Goal: Book appointment/travel/reservation

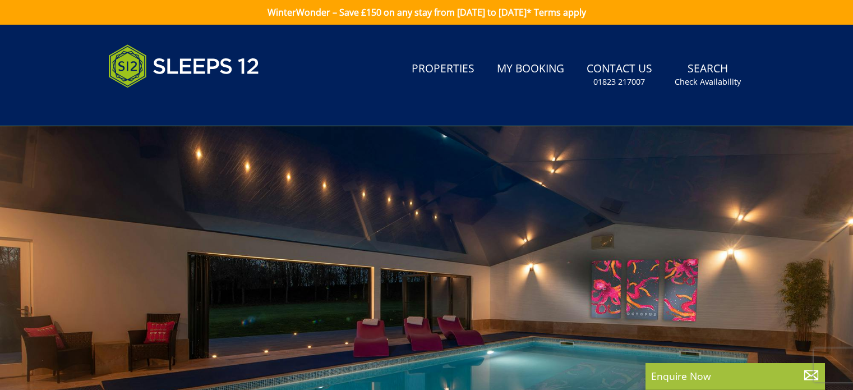
select select
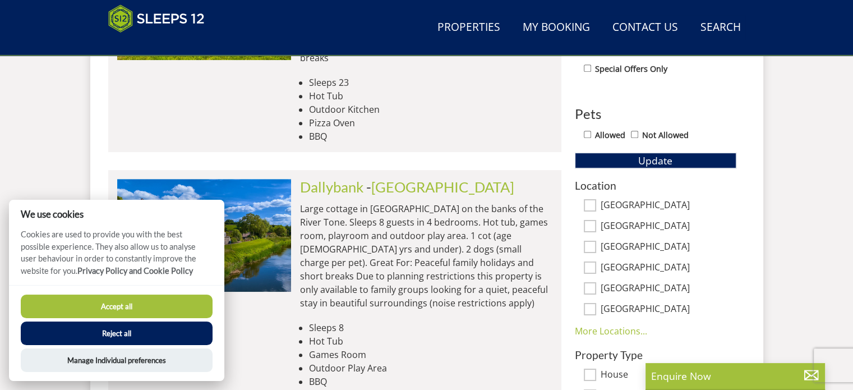
scroll to position [617, 0]
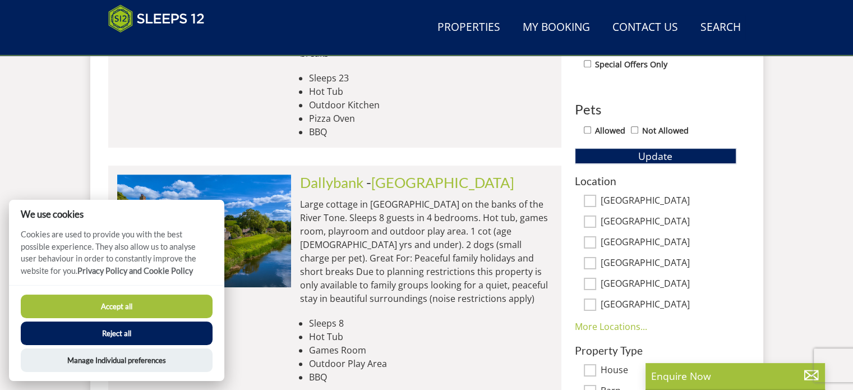
click at [142, 329] on button "Reject all" at bounding box center [117, 333] width 192 height 24
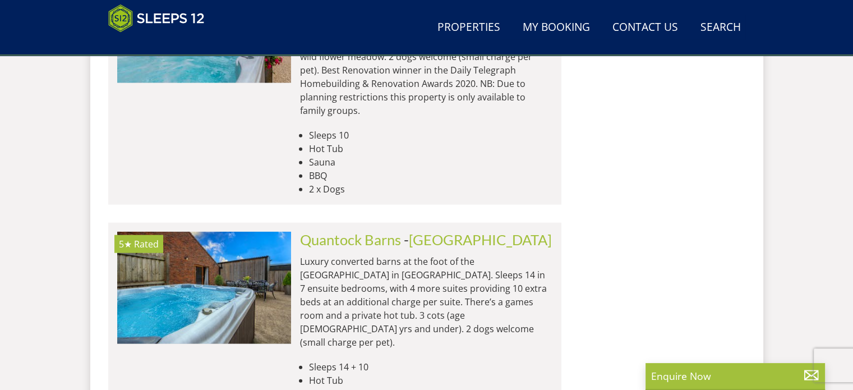
scroll to position [2661, 0]
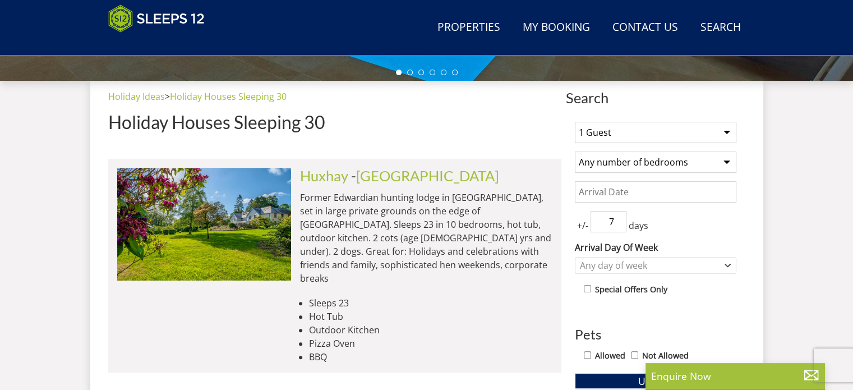
scroll to position [391, 0]
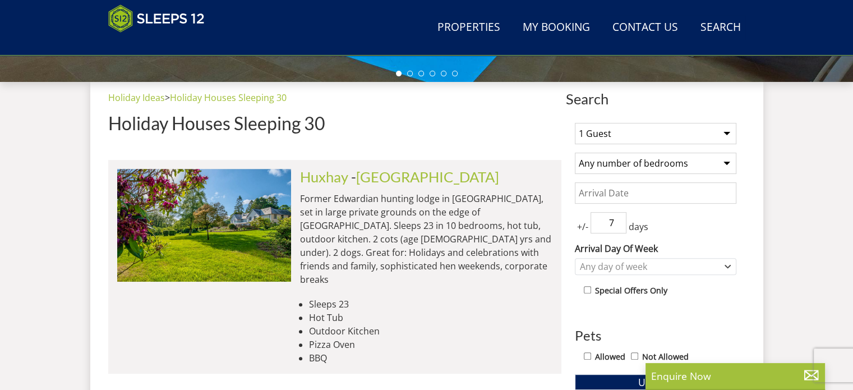
click at [528, 175] on h2 "[GEOGRAPHIC_DATA] - [GEOGRAPHIC_DATA]" at bounding box center [426, 177] width 252 height 16
click at [645, 133] on select "1 Guest 2 Guests 3 Guests 4 Guests 5 Guests 6 Guests 7 Guests 8 Guests 9 Guests…" at bounding box center [655, 133] width 161 height 21
select select "10"
click at [575, 123] on select "1 Guest 2 Guests 3 Guests 4 Guests 5 Guests 6 Guests 7 Guests 8 Guests 9 Guests…" at bounding box center [655, 133] width 161 height 21
click at [651, 170] on select "Any number of bedrooms 4 Bedrooms 5 Bedrooms 6 Bedrooms 7 Bedrooms 8 Bedrooms 9…" at bounding box center [655, 162] width 161 height 21
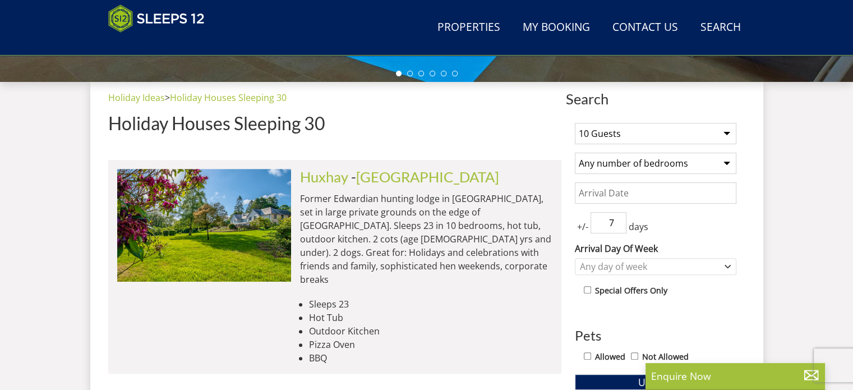
select select "7"
click at [575, 152] on select "Any number of bedrooms 4 Bedrooms 5 Bedrooms 6 Bedrooms 7 Bedrooms 8 Bedrooms 9…" at bounding box center [655, 162] width 161 height 21
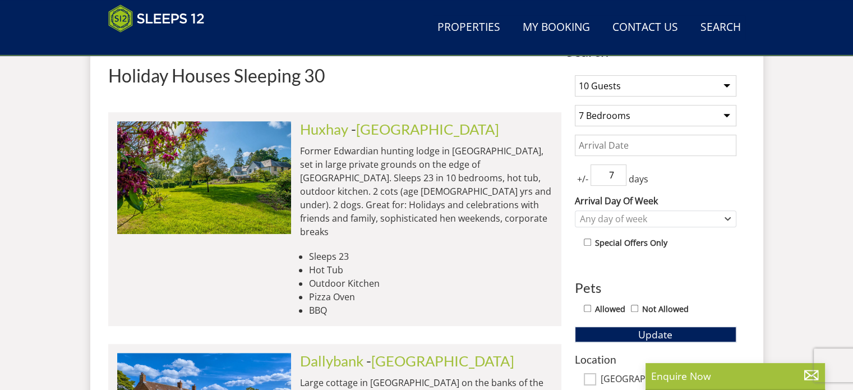
scroll to position [442, 0]
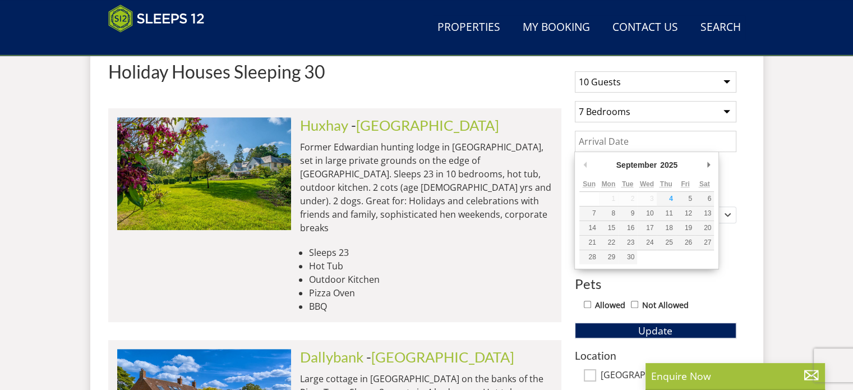
click at [611, 147] on input "Date" at bounding box center [655, 141] width 161 height 21
type input "[DATE]"
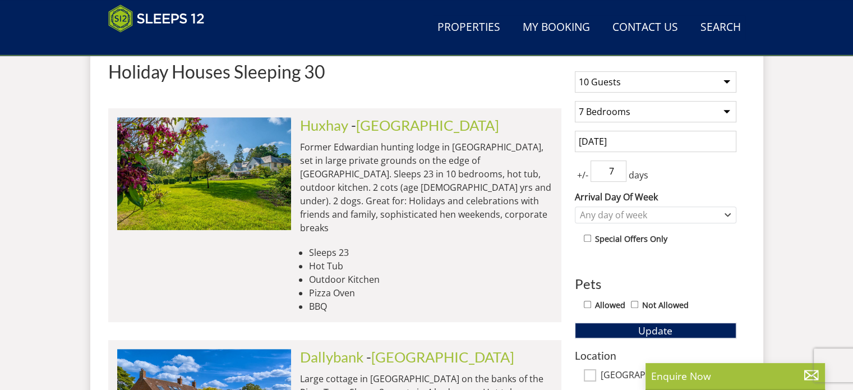
click at [581, 174] on span "+/-" at bounding box center [583, 174] width 16 height 13
click at [619, 174] on input "6" at bounding box center [608, 170] width 36 height 21
click at [619, 174] on input "5" at bounding box center [608, 170] width 36 height 21
click at [619, 174] on input "4" at bounding box center [608, 170] width 36 height 21
click at [618, 174] on input "3" at bounding box center [608, 170] width 36 height 21
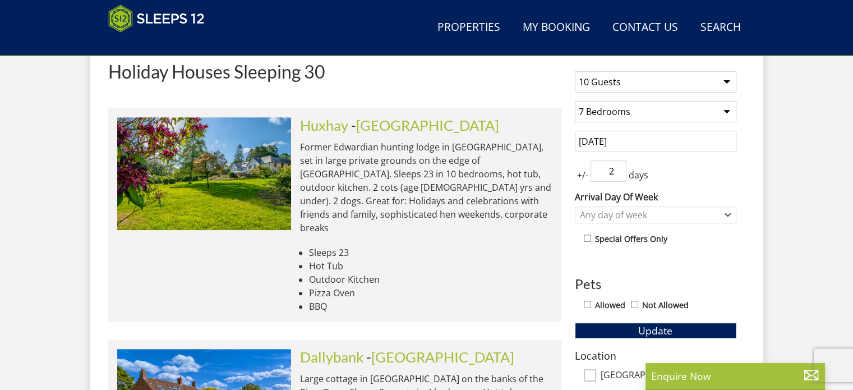
type input "2"
click at [618, 174] on input "2" at bounding box center [608, 170] width 36 height 21
click at [636, 215] on div "Any day of week" at bounding box center [649, 215] width 145 height 12
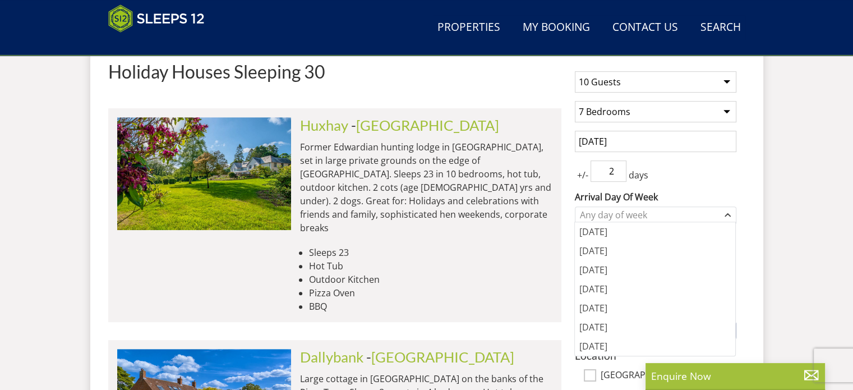
click at [686, 174] on div "+/- 2 days" at bounding box center [655, 170] width 161 height 21
